Goal: Transaction & Acquisition: Download file/media

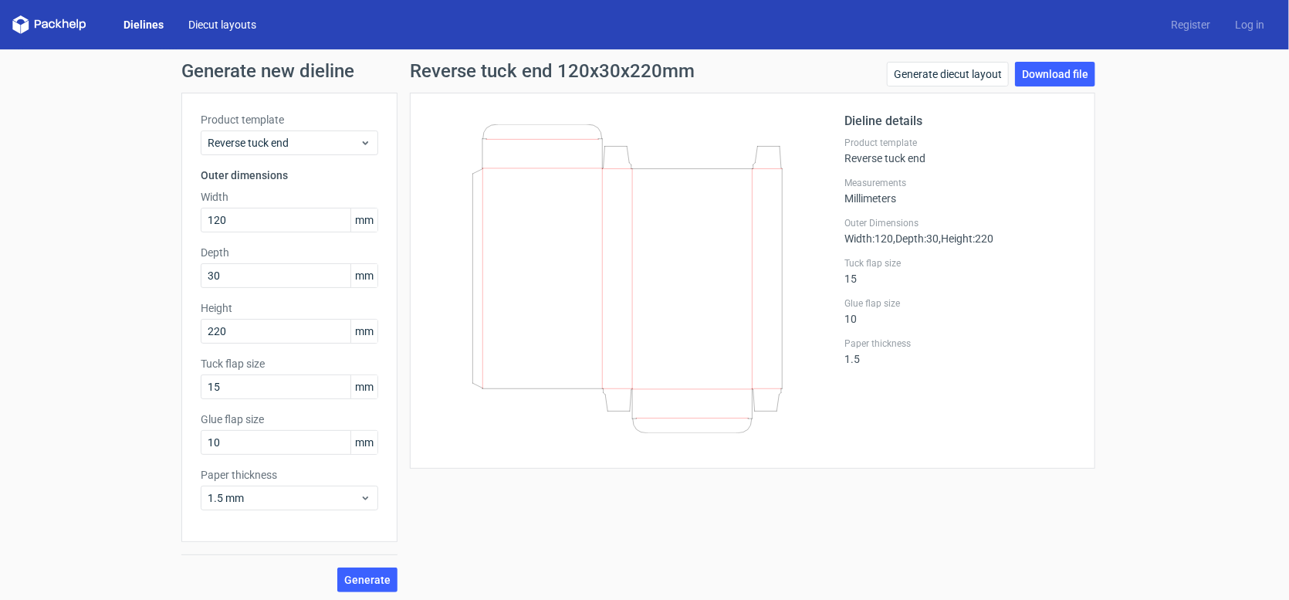
click at [212, 24] on link "Diecut layouts" at bounding box center [222, 24] width 93 height 15
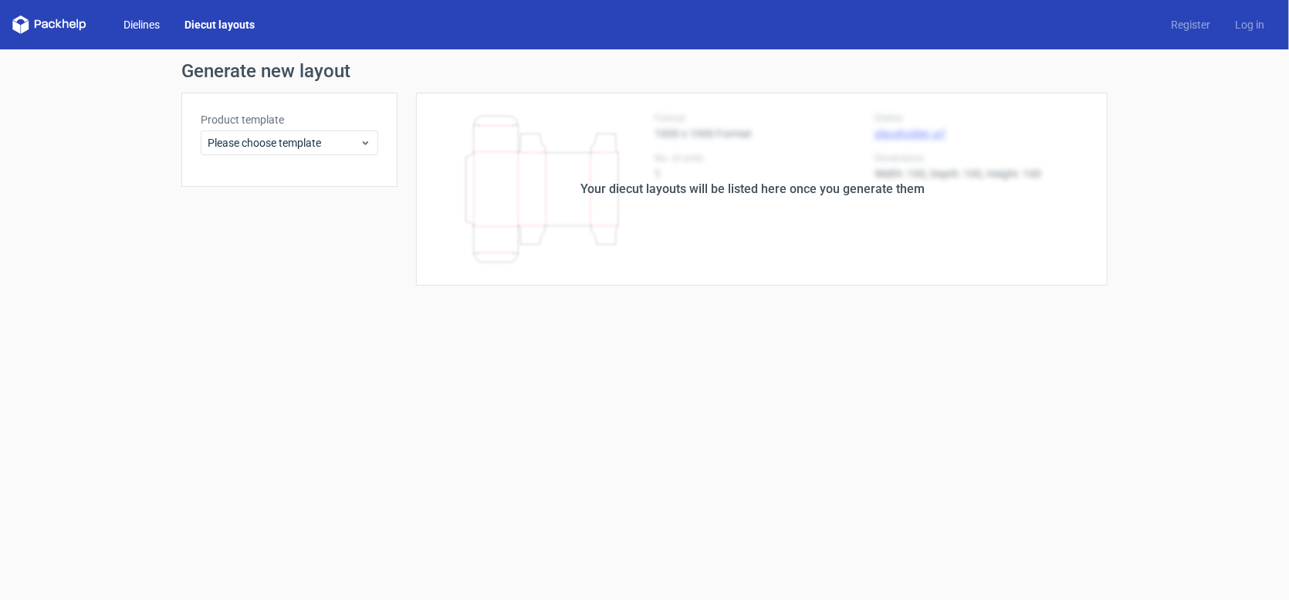
click at [137, 24] on link "Dielines" at bounding box center [141, 24] width 61 height 15
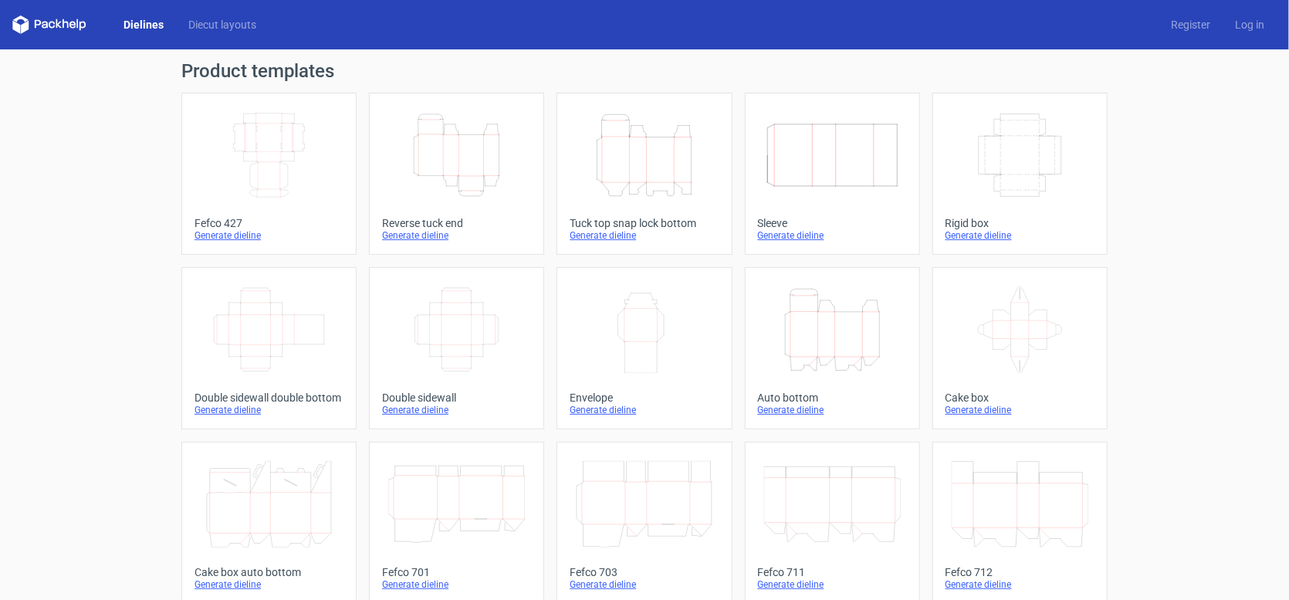
click at [274, 161] on icon "Width Depth Height" at bounding box center [269, 155] width 137 height 86
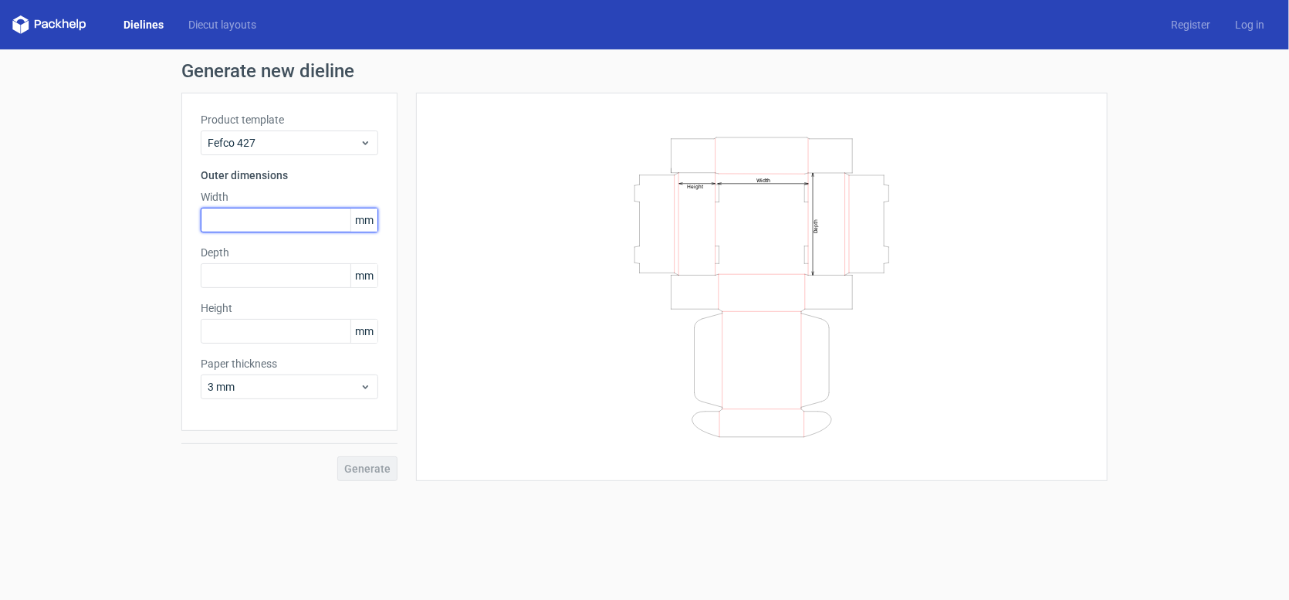
click at [276, 217] on input "text" at bounding box center [290, 220] width 178 height 25
type input "90"
type input "320"
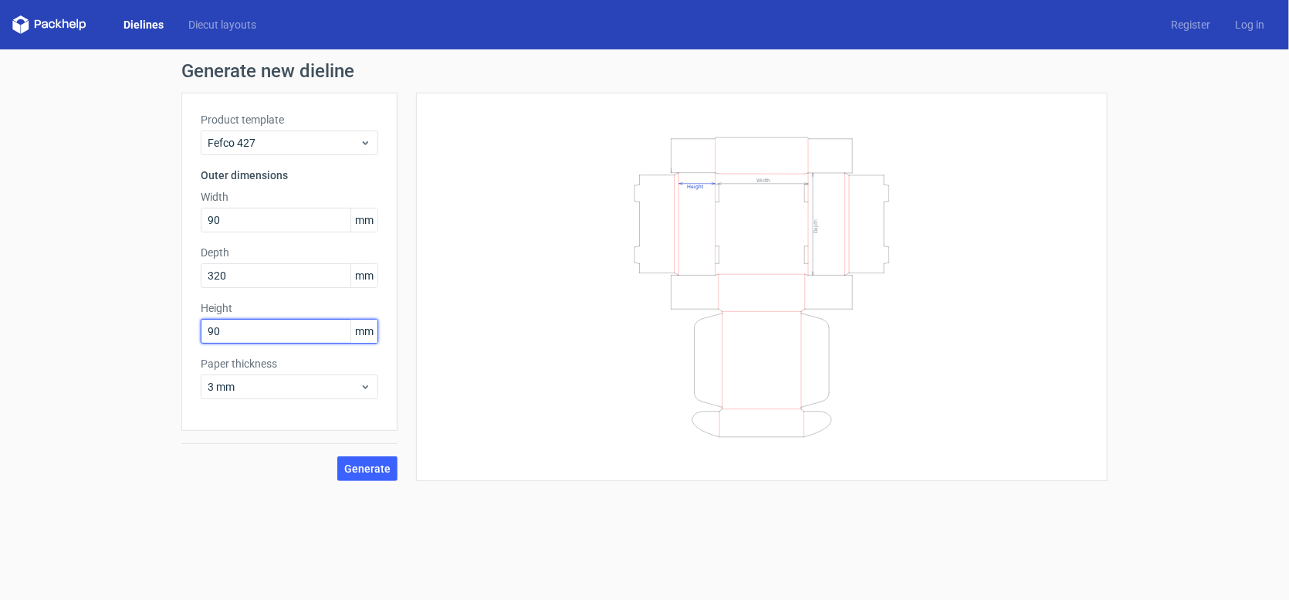
type input "90"
click at [194, 210] on div "Product template Fefco 427 Outer dimensions Width 90 mm Depth 320 mm Height 90 …" at bounding box center [289, 262] width 216 height 338
drag, startPoint x: 250, startPoint y: 276, endPoint x: 192, endPoint y: 272, distance: 58.0
click at [192, 272] on div "Product template Fefco 427 Outer dimensions Width 320 mm Depth 320 mm Height 90…" at bounding box center [289, 262] width 216 height 338
drag, startPoint x: 247, startPoint y: 223, endPoint x: 153, endPoint y: 194, distance: 98.6
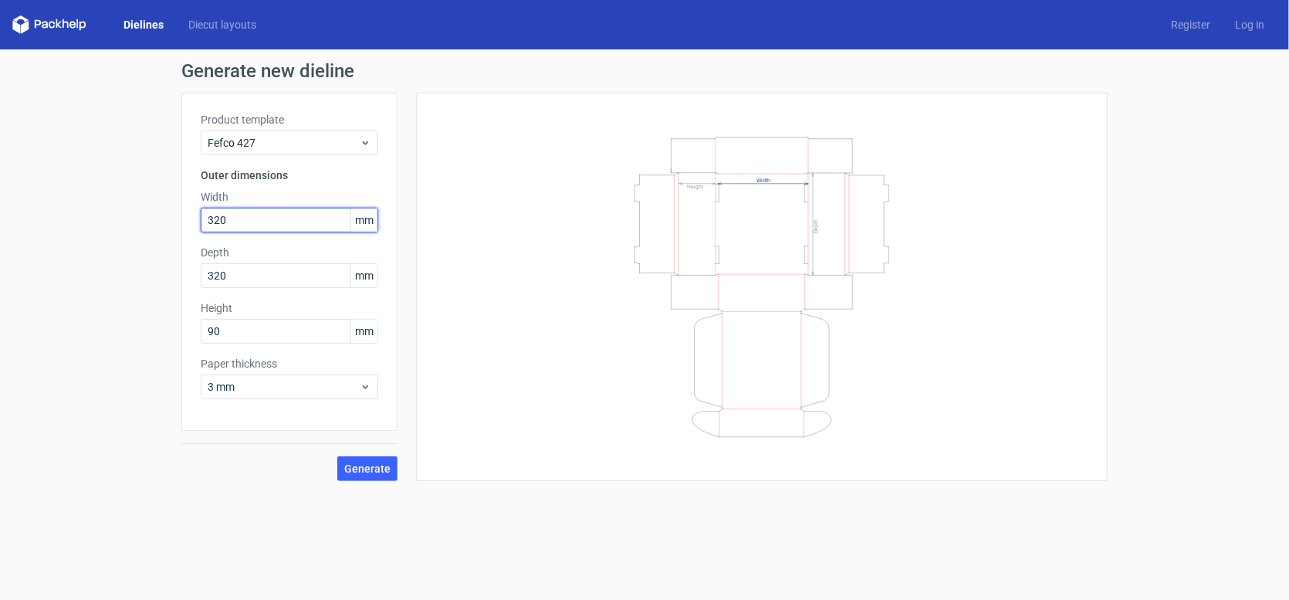
click at [153, 194] on div "Generate new dieline Product template Fefco 427 Outer dimensions Width 320 mm D…" at bounding box center [644, 271] width 1289 height 444
type input "250"
click at [355, 468] on span "Generate" at bounding box center [367, 468] width 46 height 11
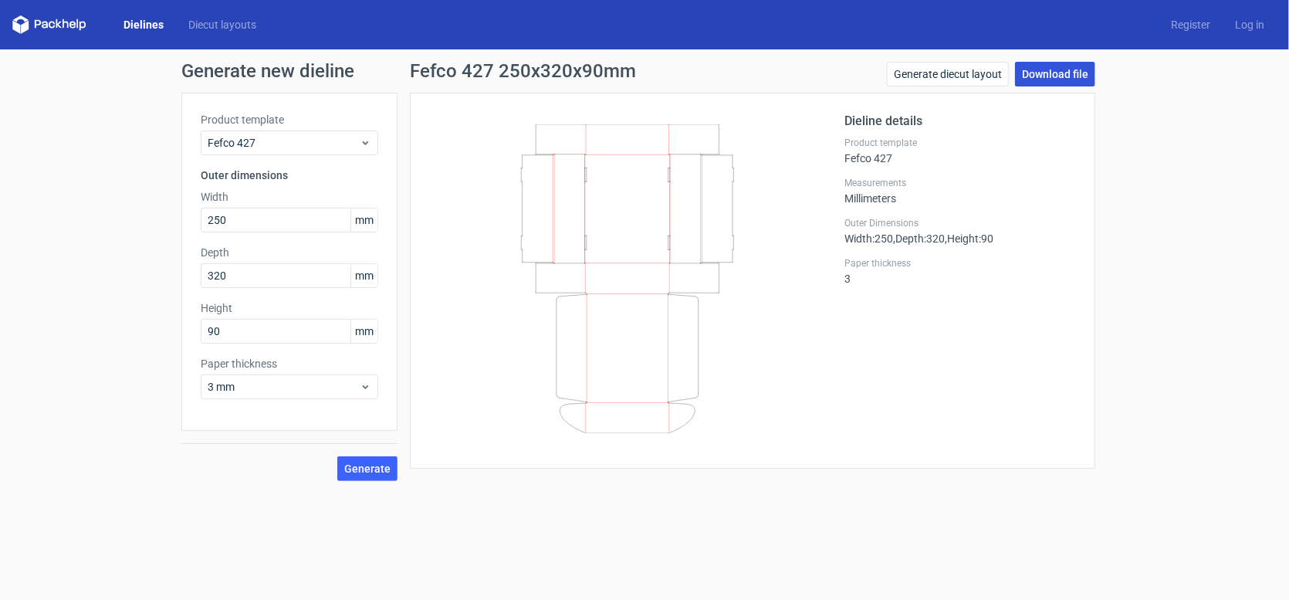
click at [1070, 70] on link "Download file" at bounding box center [1055, 74] width 80 height 25
drag, startPoint x: 272, startPoint y: 274, endPoint x: 66, endPoint y: 256, distance: 206.9
click at [66, 256] on div "Generate new dieline Product template Fefco 427 Outer dimensions Width 250 mm D…" at bounding box center [644, 271] width 1289 height 444
type input "326"
click at [369, 467] on span "Generate" at bounding box center [367, 468] width 46 height 11
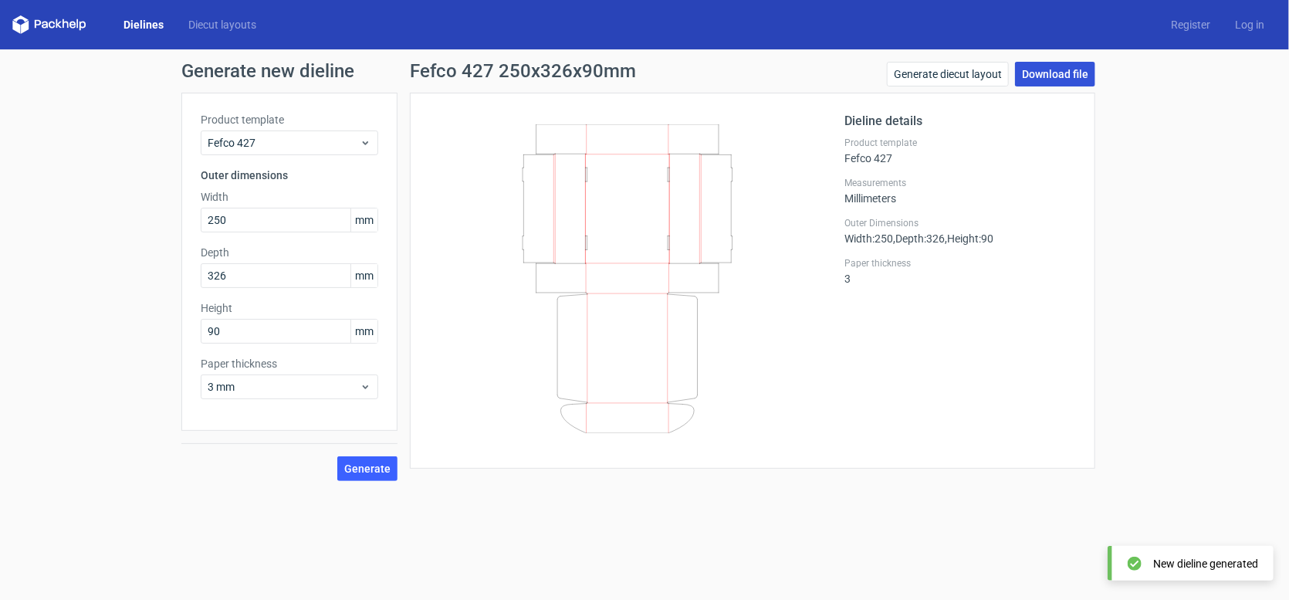
click at [1034, 73] on link "Download file" at bounding box center [1055, 74] width 80 height 25
